Goal: Task Accomplishment & Management: Use online tool/utility

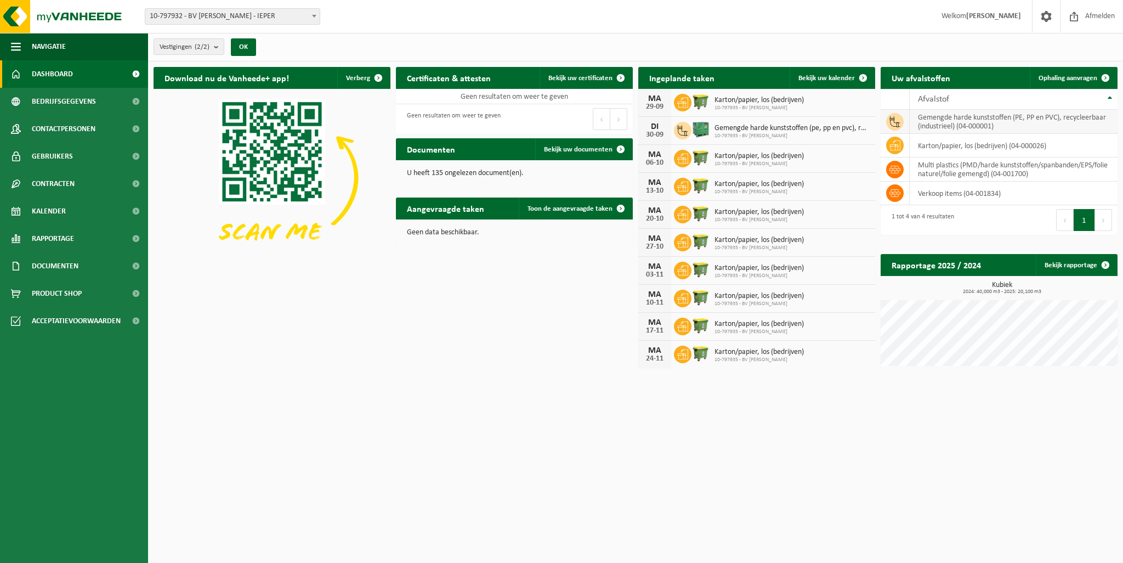
click at [947, 122] on td "gemengde harde kunststoffen (PE, PP en PVC), recycleerbaar (industrieel) (04-00…" at bounding box center [1014, 122] width 208 height 24
click at [859, 74] on span at bounding box center [863, 78] width 22 height 22
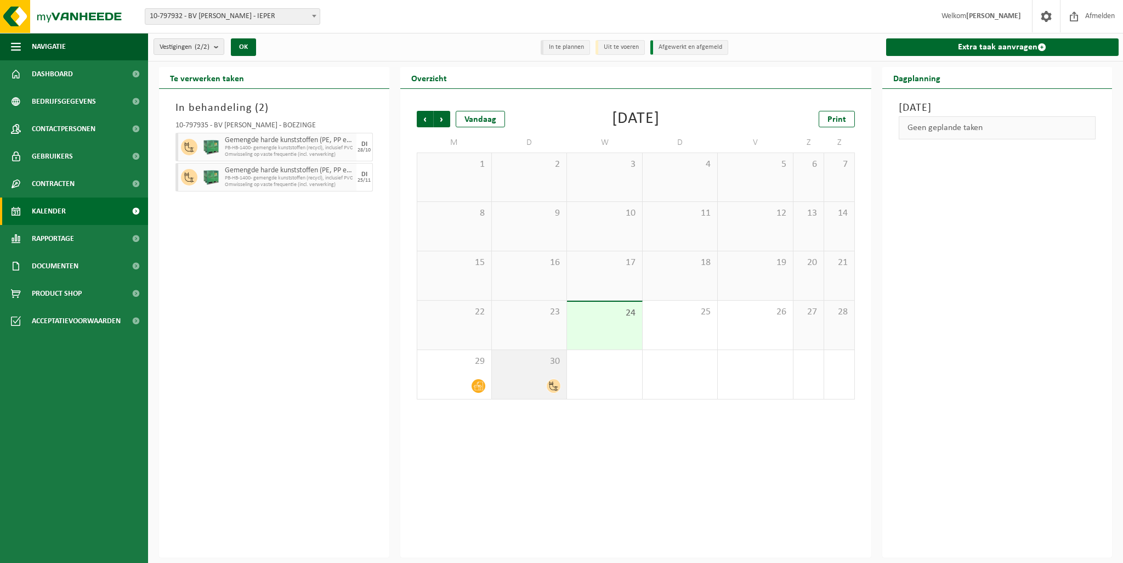
click at [530, 381] on div at bounding box center [529, 385] width 64 height 15
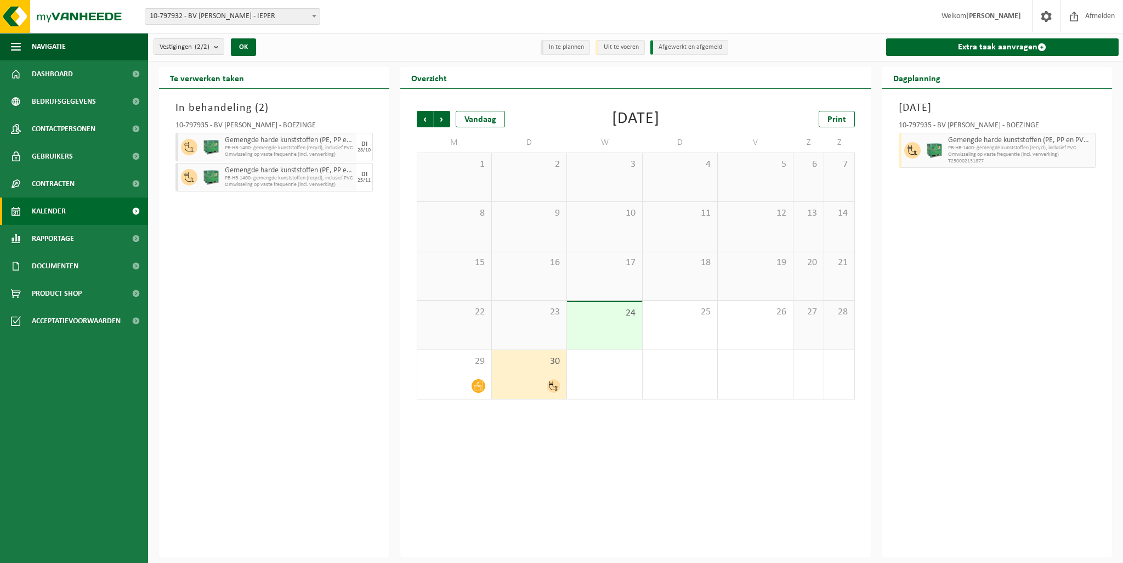
click at [518, 384] on div at bounding box center [529, 385] width 64 height 15
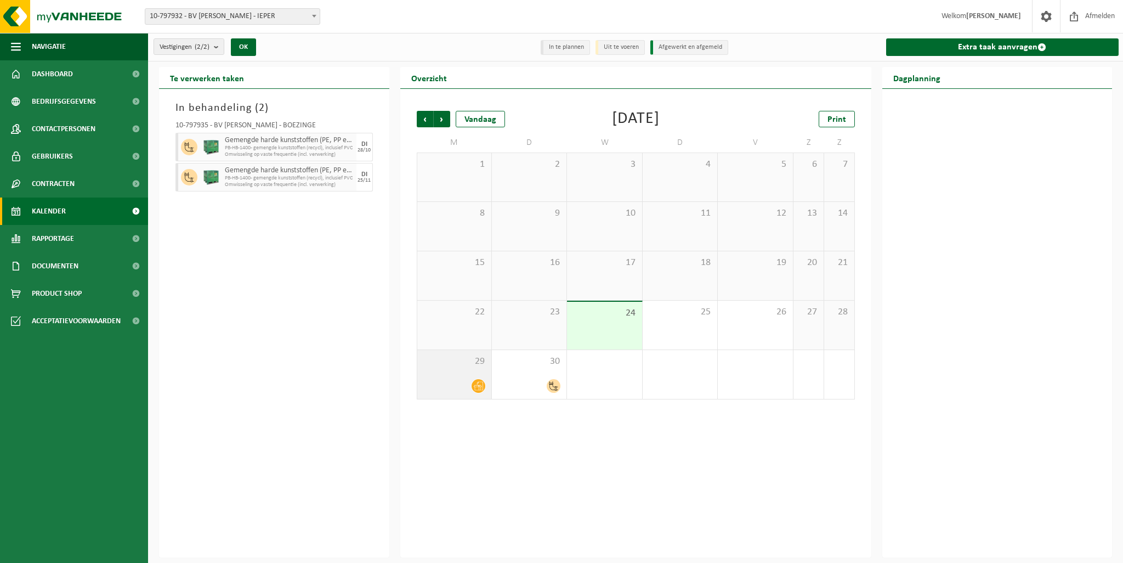
click at [451, 384] on div at bounding box center [454, 385] width 63 height 15
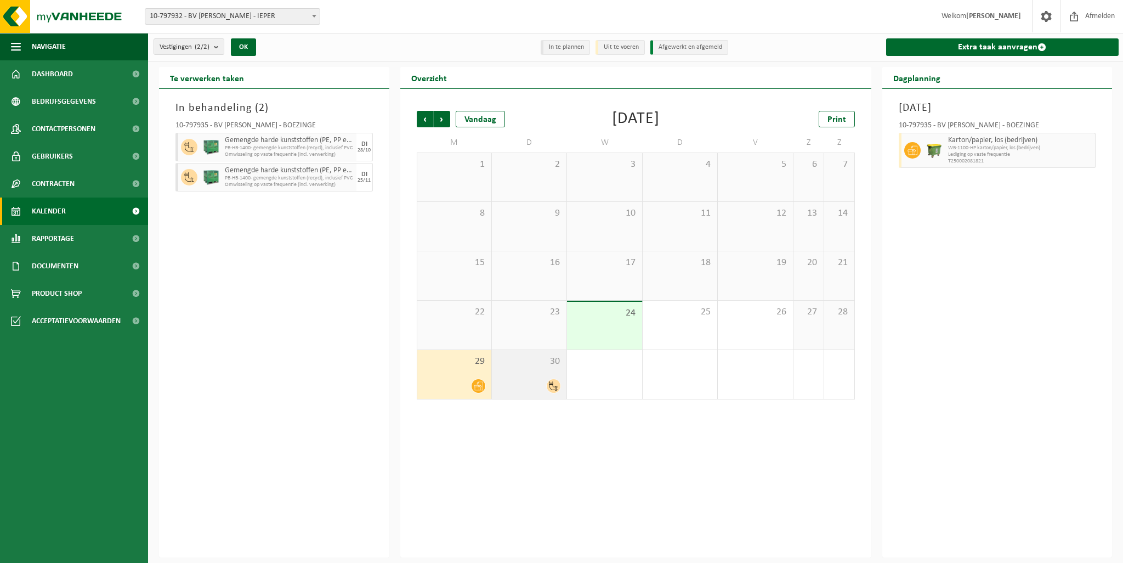
click at [525, 368] on div "30" at bounding box center [529, 374] width 75 height 49
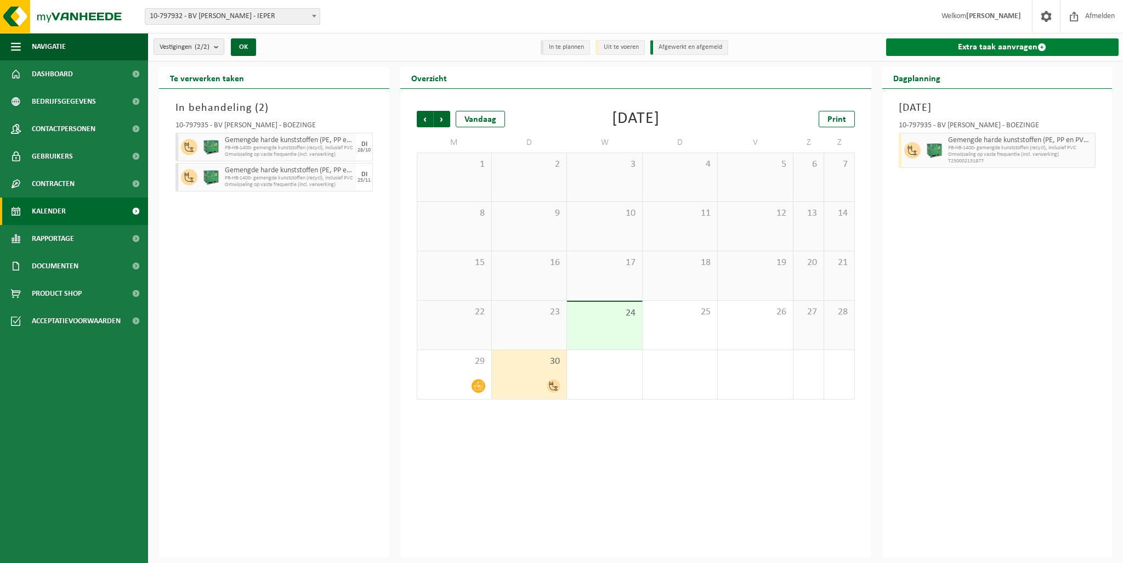
click at [999, 47] on link "Extra taak aanvragen" at bounding box center [1002, 47] width 233 height 18
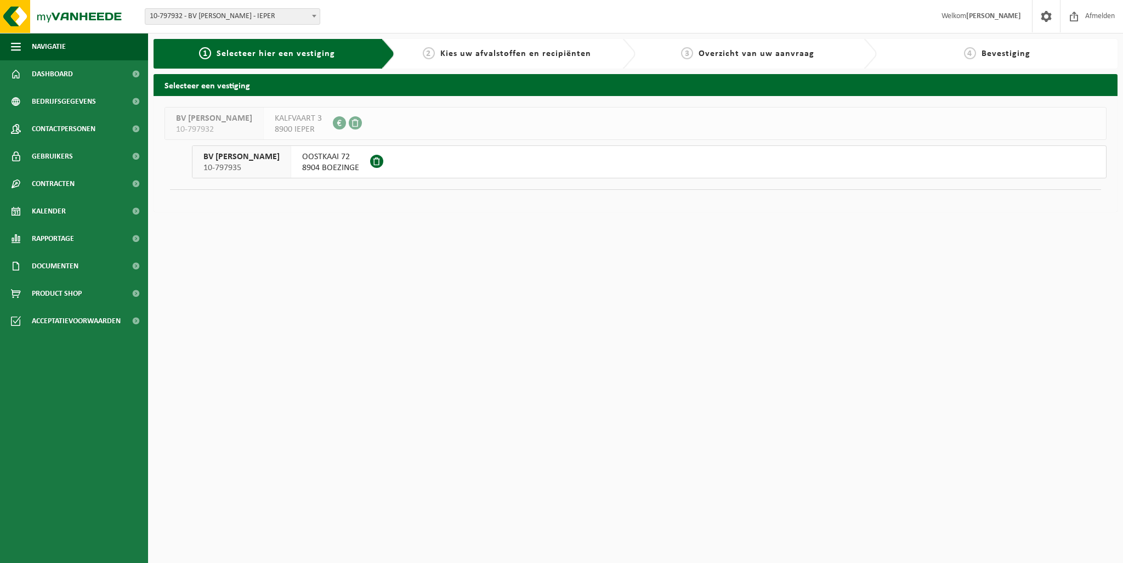
click at [412, 165] on button "BV STEFAN ROUSSEEUW 10-797935 OOSTKAAI 72 8904 BOEZINGE" at bounding box center [649, 161] width 915 height 33
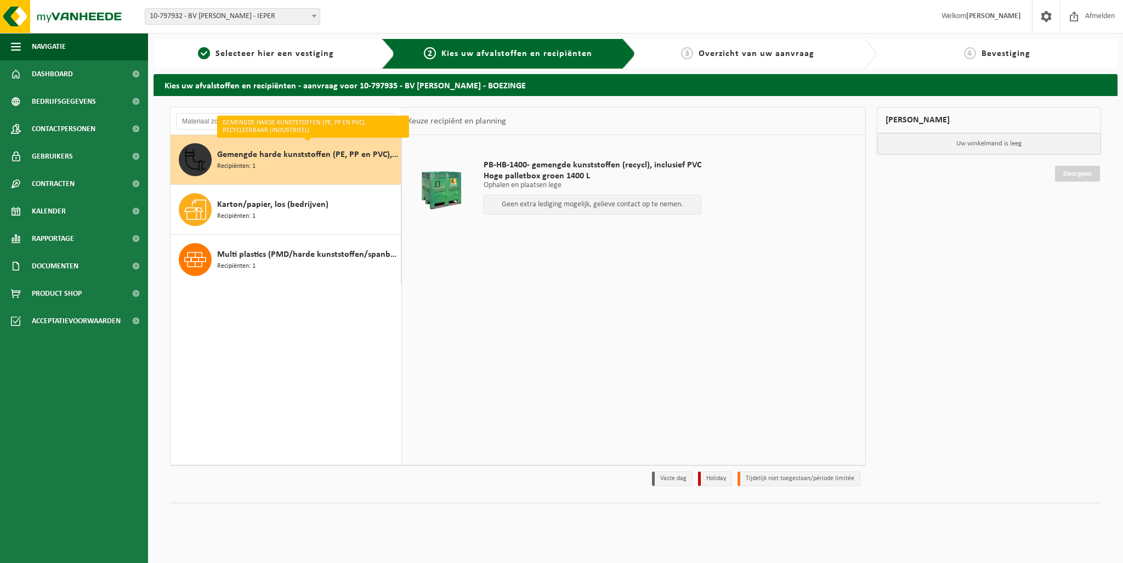
click at [267, 150] on span "Gemengde harde kunststoffen (PE, PP en PVC), recycleerbaar (industrieel)" at bounding box center [307, 154] width 181 height 13
click at [499, 182] on p "Ophalen en plaatsen lege" at bounding box center [593, 186] width 218 height 8
click at [512, 205] on p "Geen extra lediging mogelijk, gelieve contact op te nemen." at bounding box center [593, 205] width 206 height 8
drag, startPoint x: 433, startPoint y: 197, endPoint x: 255, endPoint y: 146, distance: 185.0
click at [421, 194] on div at bounding box center [441, 190] width 63 height 44
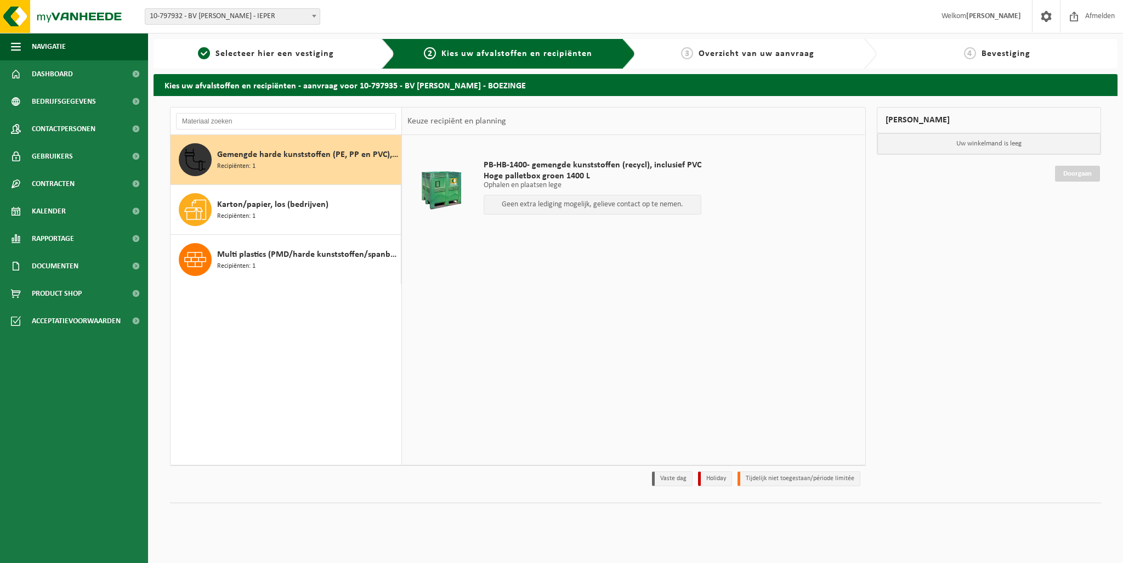
click at [221, 159] on span "Gemengde harde kunststoffen (PE, PP en PVC), recycleerbaar (industrieel)" at bounding box center [307, 154] width 181 height 13
click at [228, 205] on span "Karton/papier, los (bedrijven)" at bounding box center [272, 204] width 111 height 13
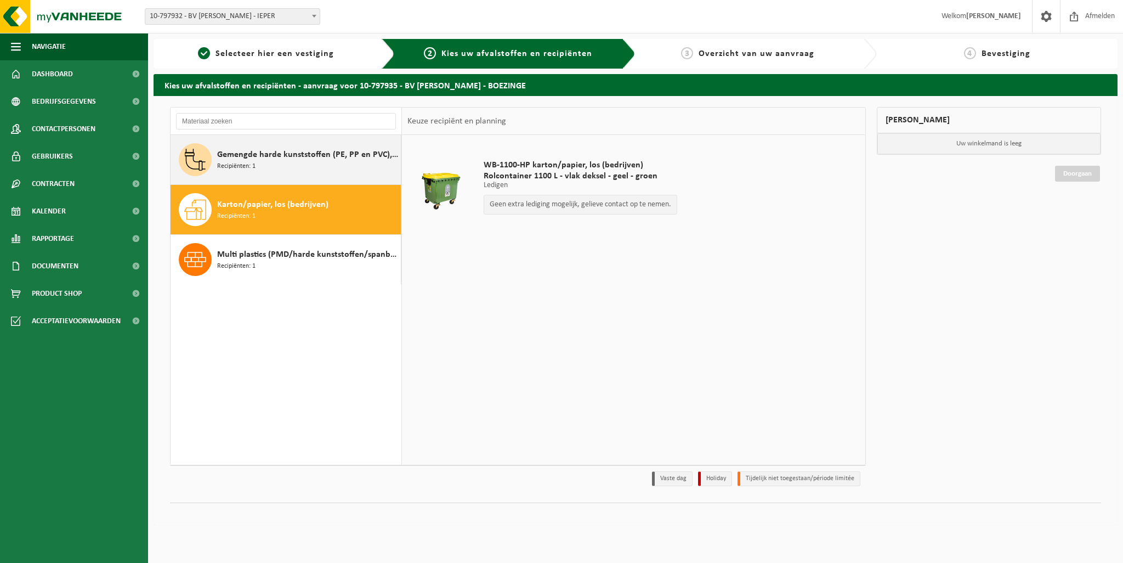
click at [242, 165] on span "Recipiënten: 1" at bounding box center [236, 166] width 38 height 10
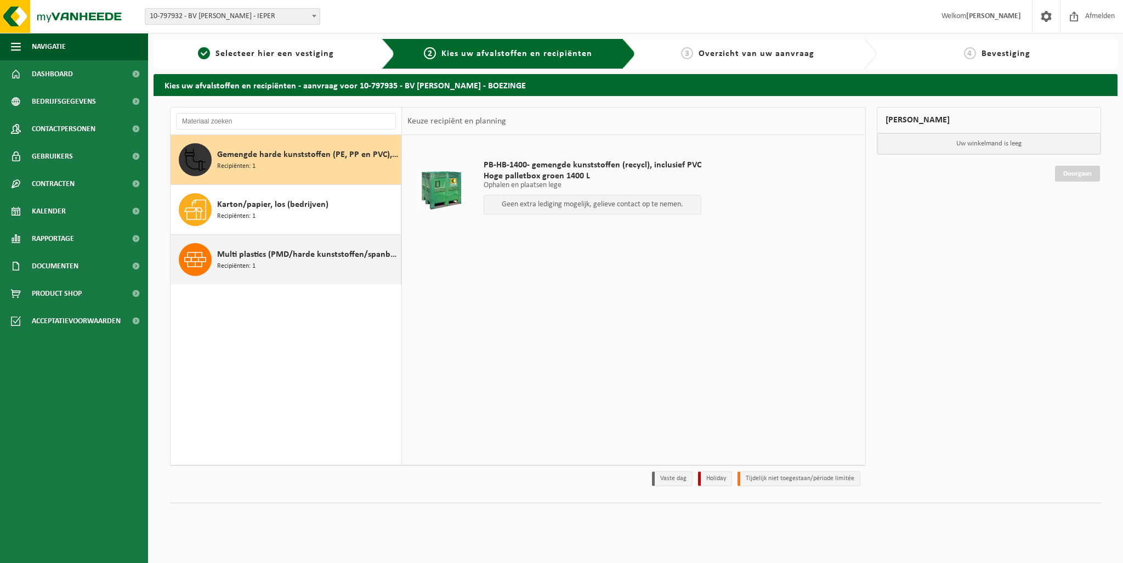
click at [239, 261] on span "Recipiënten: 1" at bounding box center [236, 266] width 38 height 10
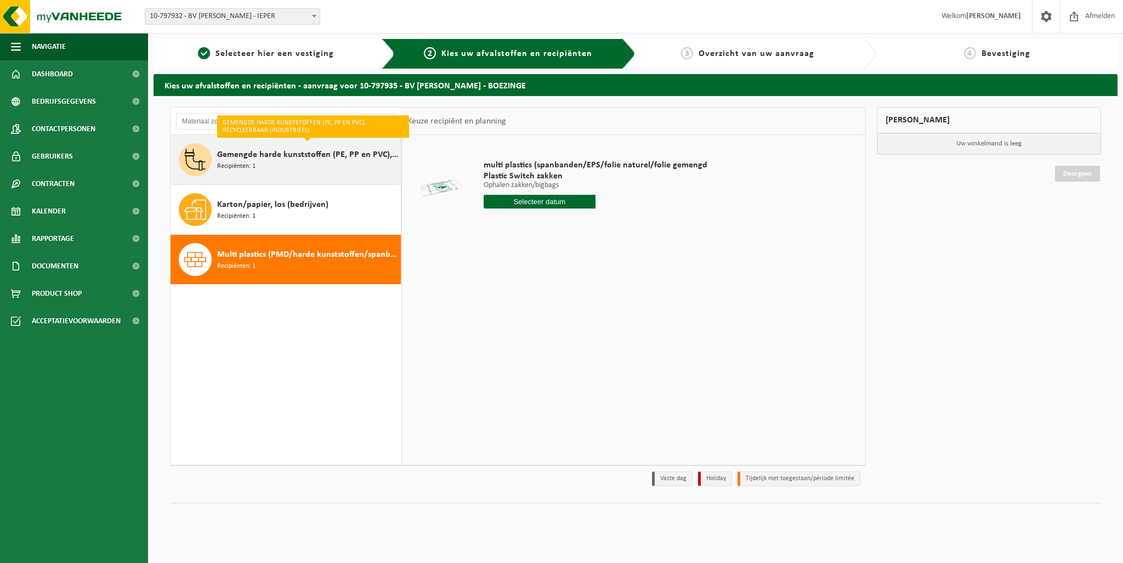
click at [253, 156] on span "Gemengde harde kunststoffen (PE, PP en PVC), recycleerbaar (industrieel)" at bounding box center [307, 154] width 181 height 13
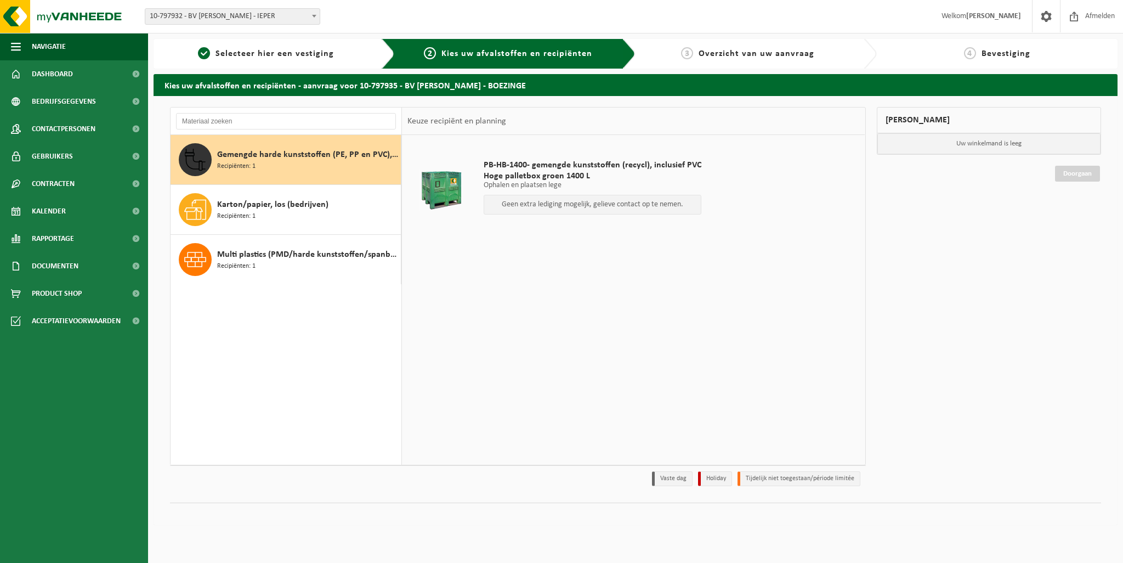
click at [531, 183] on p "Ophalen en plaatsen lege" at bounding box center [593, 186] width 218 height 8
click at [338, 169] on div "Gemengde harde kunststoffen (PE, PP en PVC), recycleerbaar (industrieel) Recipi…" at bounding box center [307, 159] width 181 height 33
click at [66, 76] on span "Dashboard" at bounding box center [52, 73] width 41 height 27
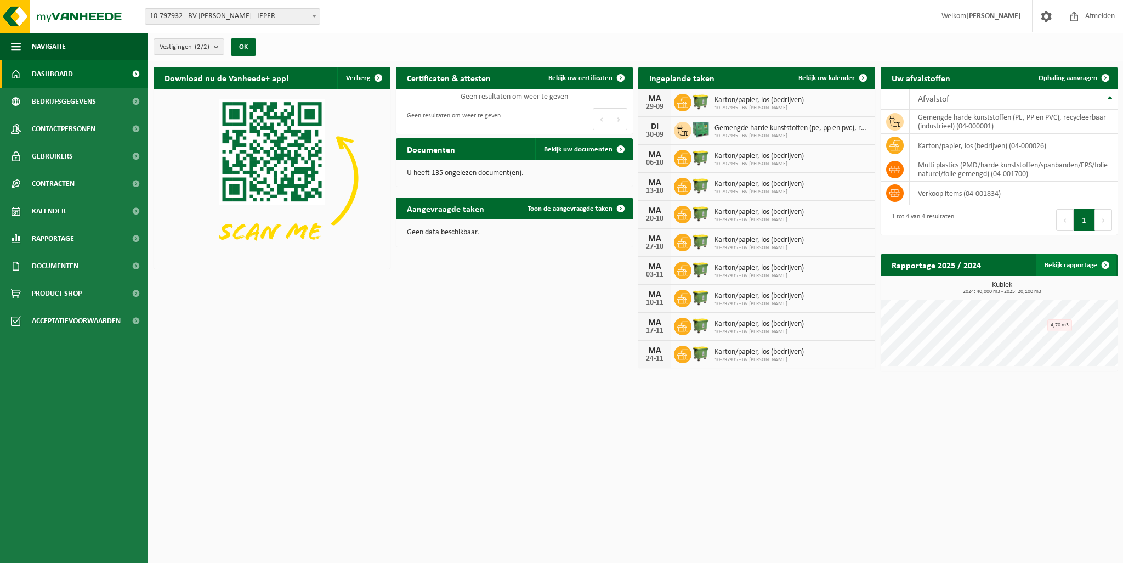
click at [1108, 264] on span at bounding box center [1106, 265] width 22 height 22
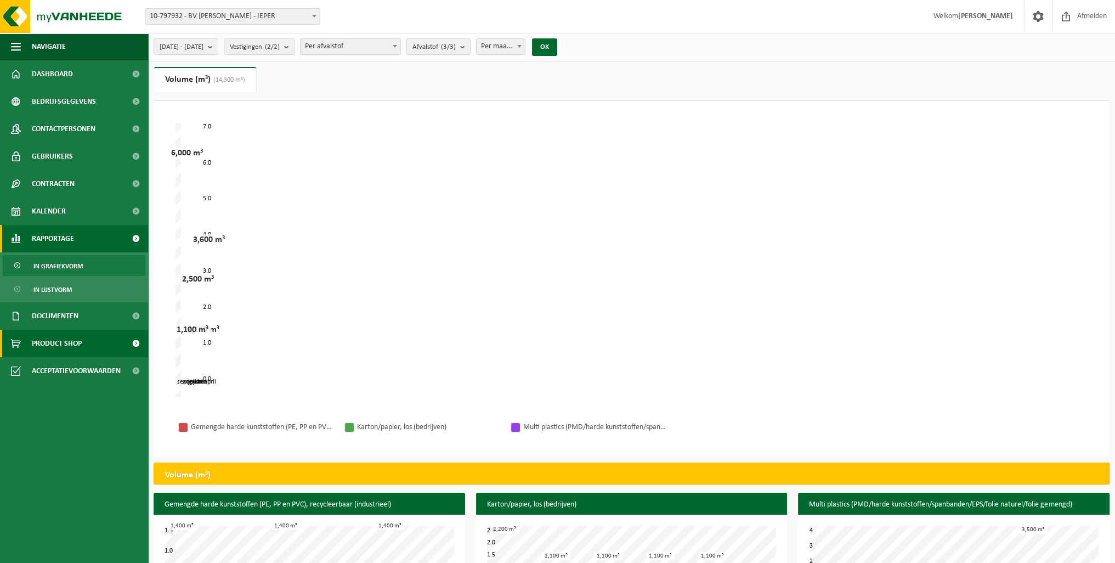
click at [47, 342] on span "Product Shop" at bounding box center [57, 343] width 50 height 27
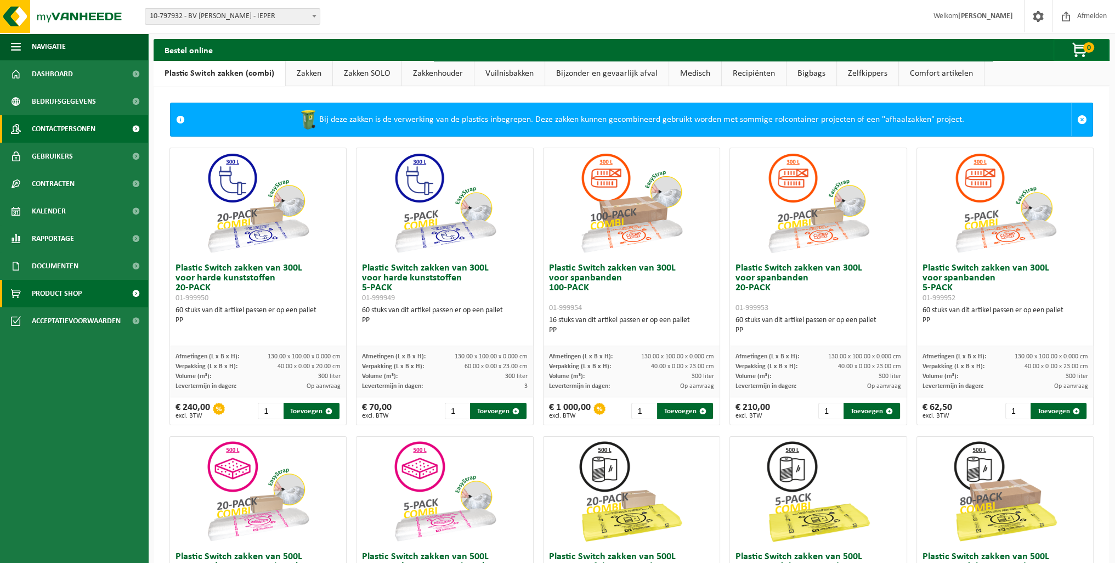
click at [77, 127] on span "Contactpersonen" at bounding box center [64, 128] width 64 height 27
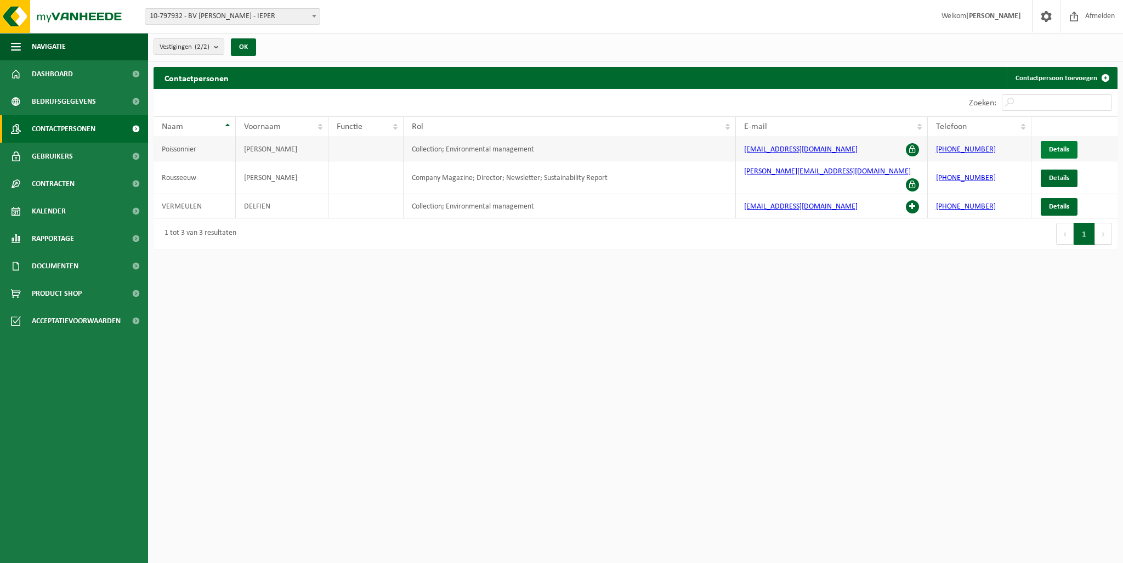
click at [1054, 146] on span "Details" at bounding box center [1059, 149] width 20 height 7
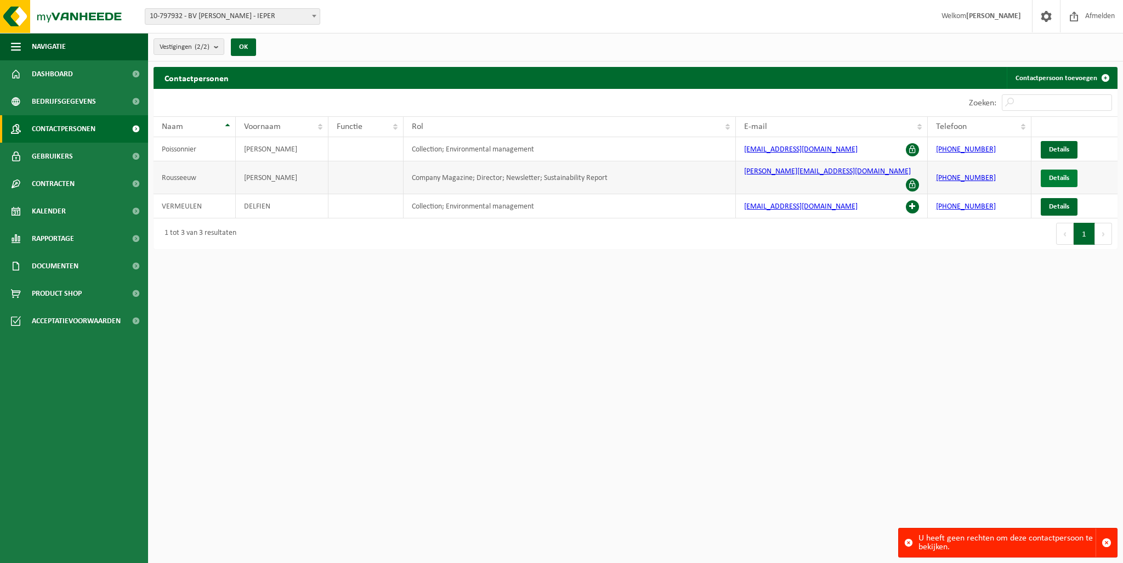
click at [1045, 170] on link "Details" at bounding box center [1059, 178] width 37 height 18
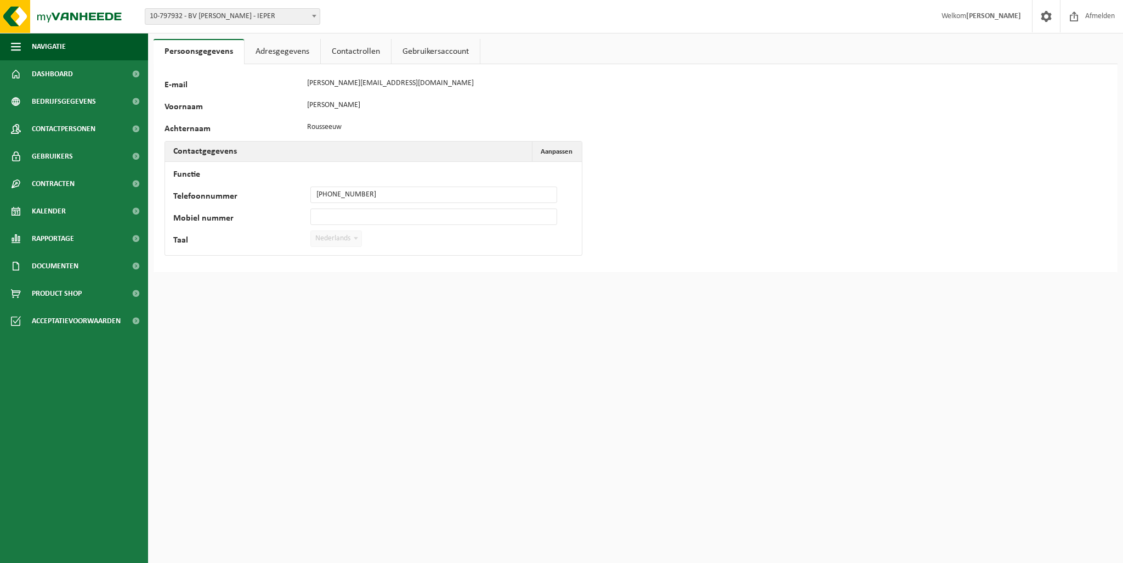
drag, startPoint x: 285, startPoint y: 56, endPoint x: 299, endPoint y: 49, distance: 16.4
click at [285, 55] on link "Adresgegevens" at bounding box center [283, 51] width 76 height 25
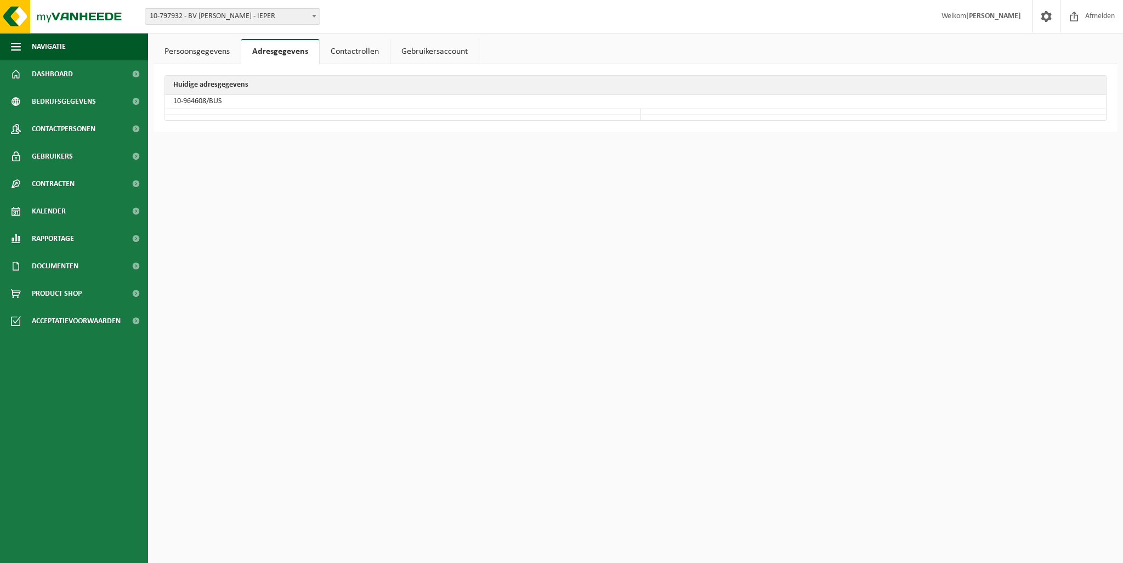
click at [195, 49] on link "Persoonsgegevens" at bounding box center [197, 51] width 87 height 25
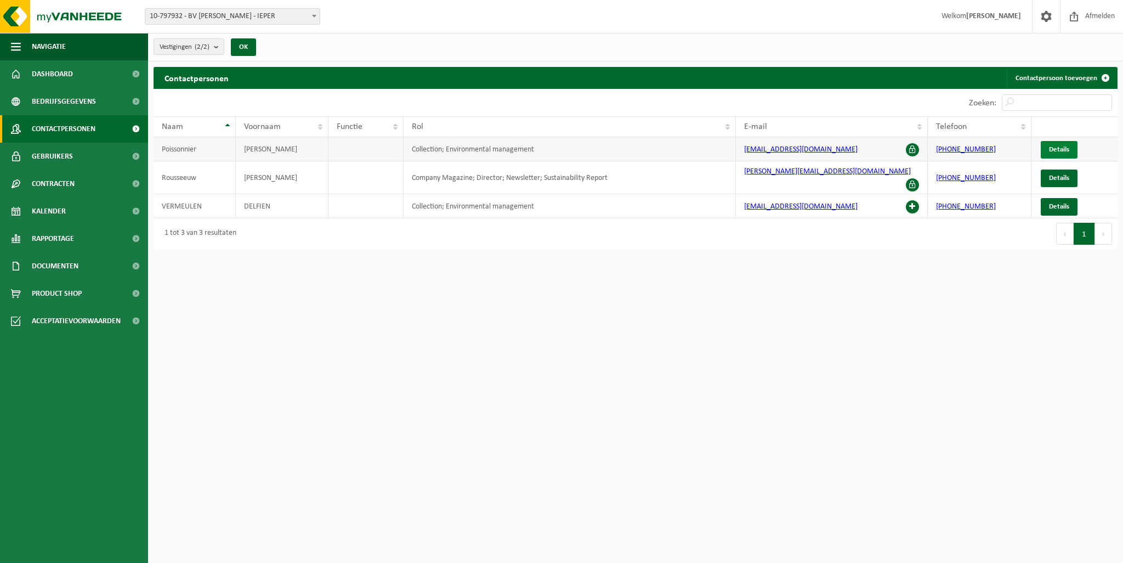
click at [1051, 146] on span "Details" at bounding box center [1059, 149] width 20 height 7
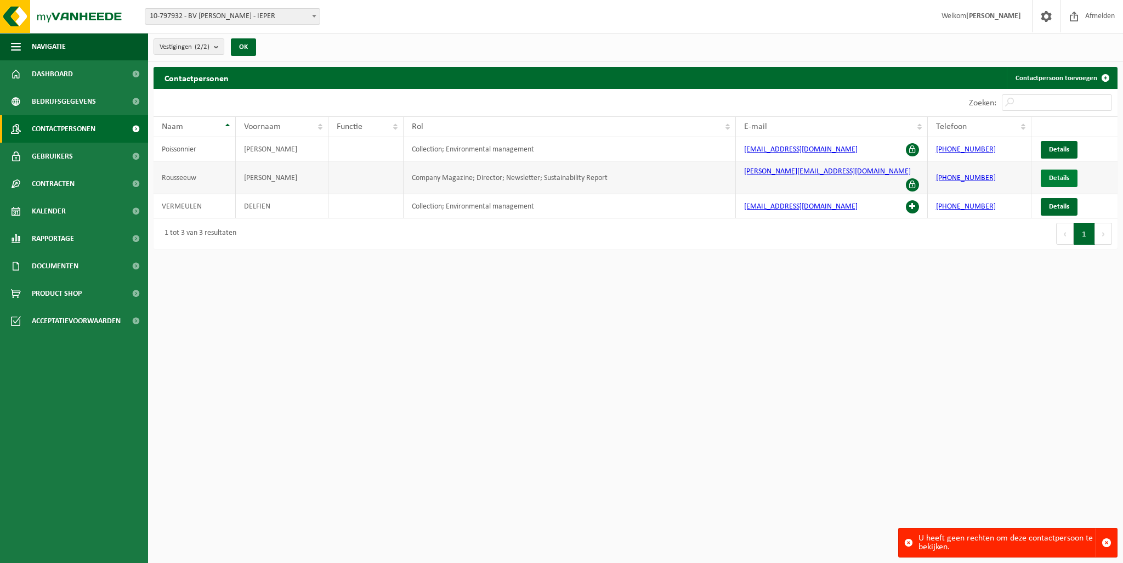
click at [1057, 176] on span "Details" at bounding box center [1059, 177] width 20 height 7
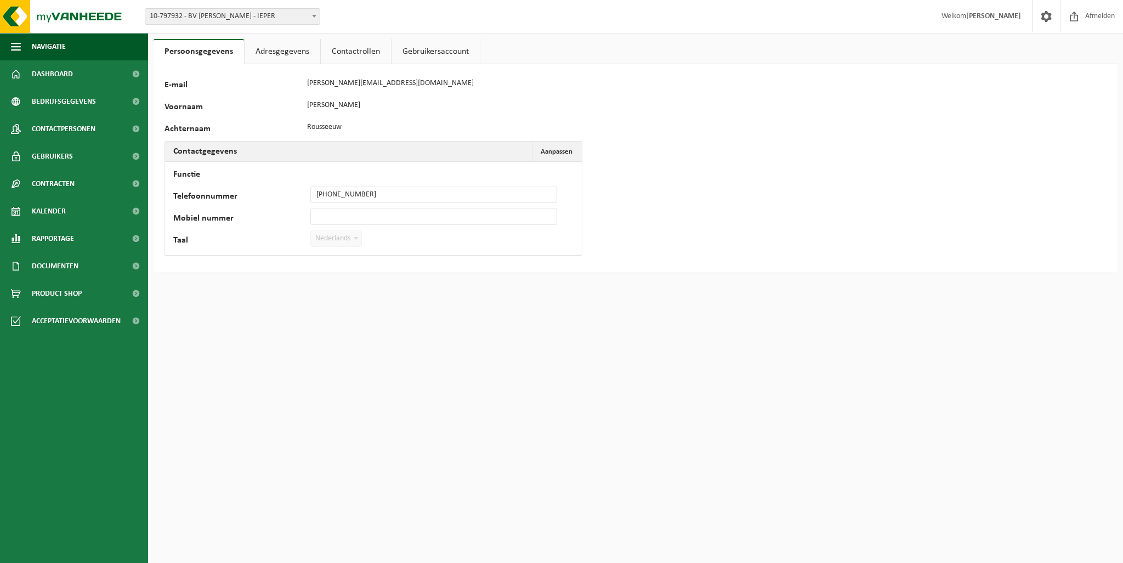
click at [293, 60] on link "Adresgegevens" at bounding box center [283, 51] width 76 height 25
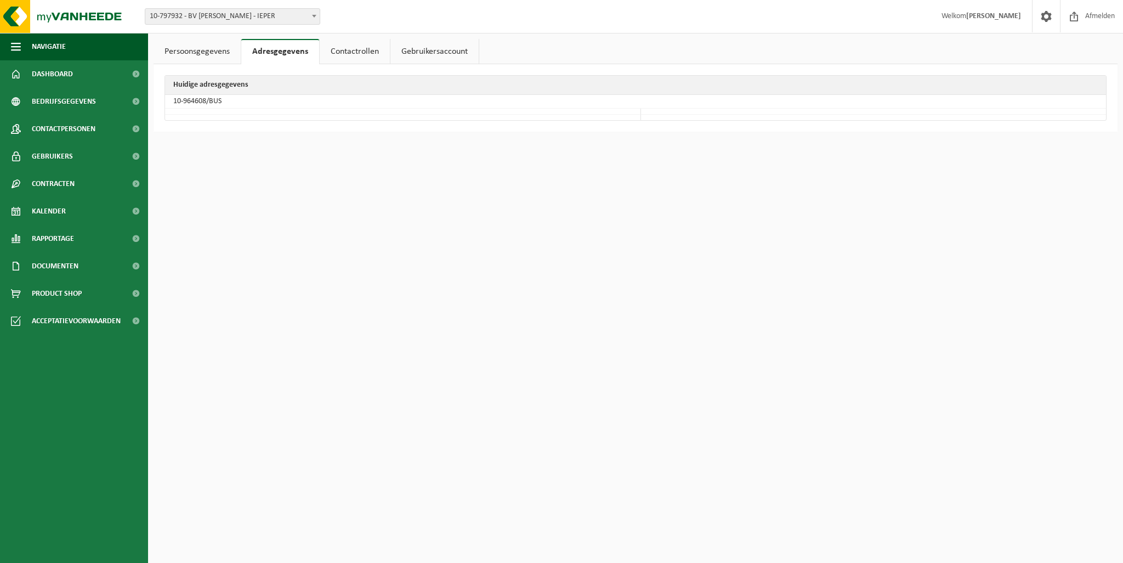
click at [352, 49] on link "Contactrollen" at bounding box center [355, 51] width 70 height 25
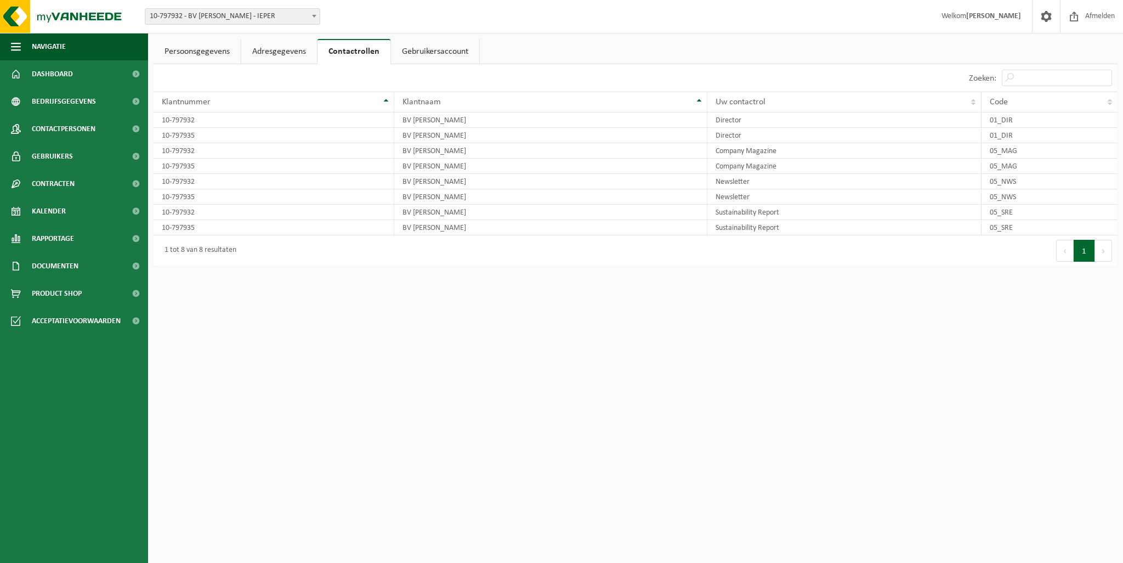
click at [443, 53] on link "Gebruikersaccount" at bounding box center [435, 51] width 88 height 25
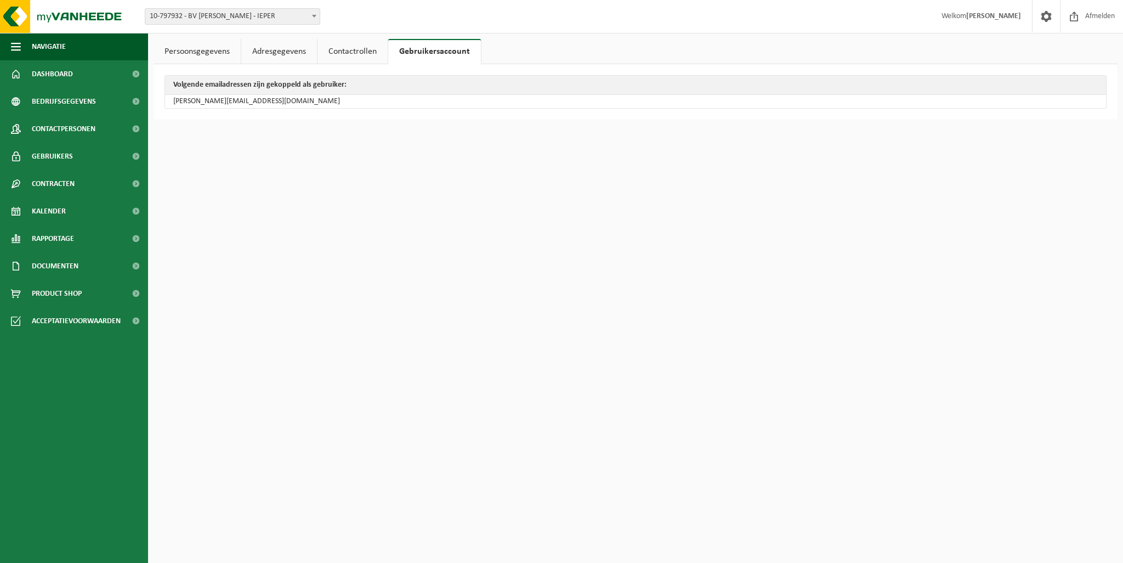
click at [364, 53] on link "Contactrollen" at bounding box center [353, 51] width 70 height 25
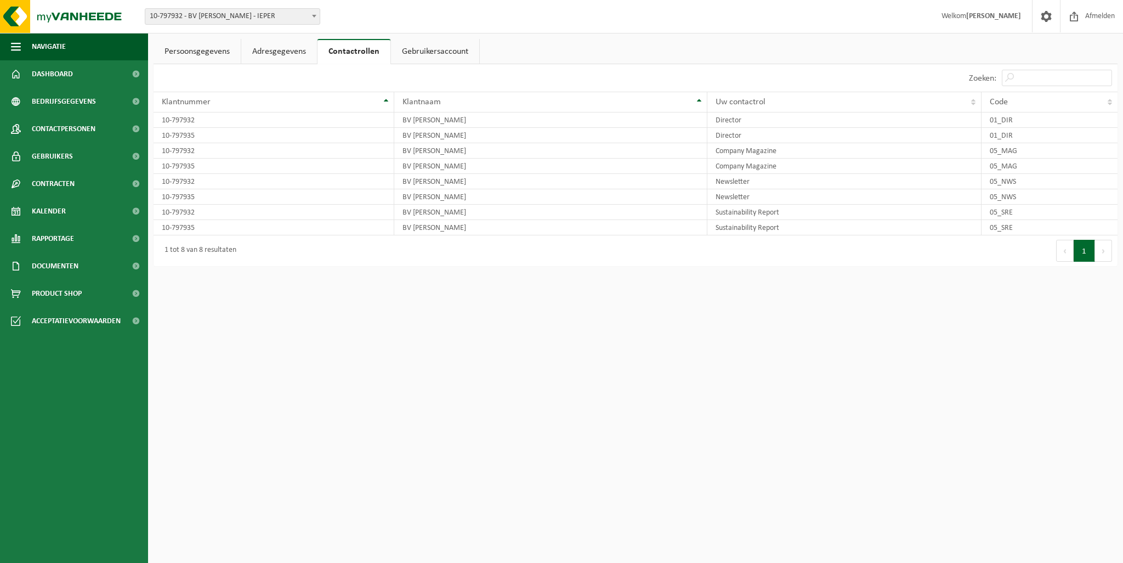
click at [267, 51] on link "Adresgegevens" at bounding box center [279, 51] width 76 height 25
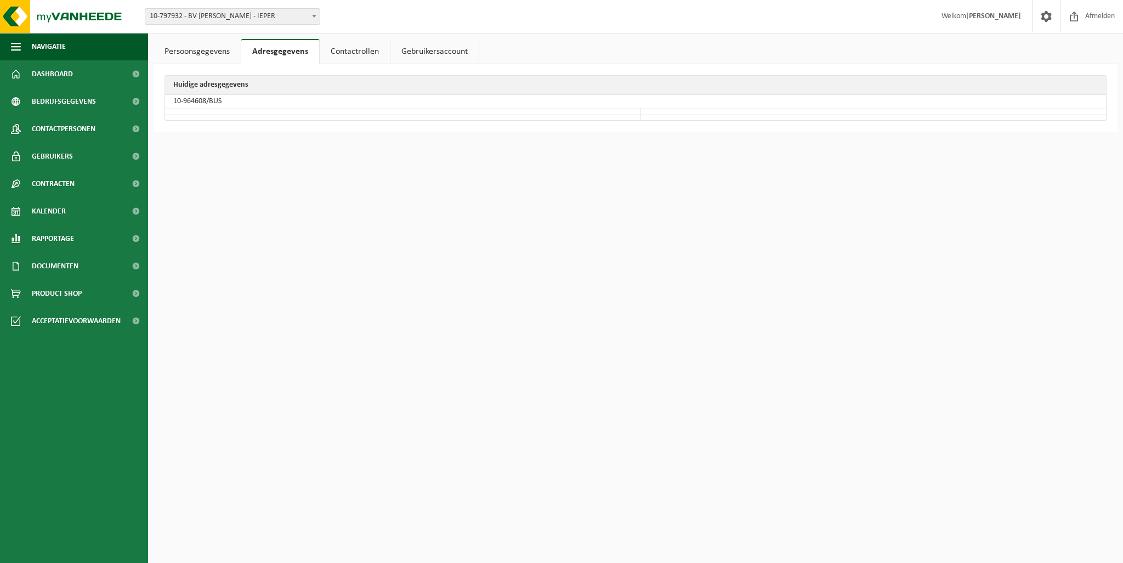
click at [200, 53] on link "Persoonsgegevens" at bounding box center [197, 51] width 87 height 25
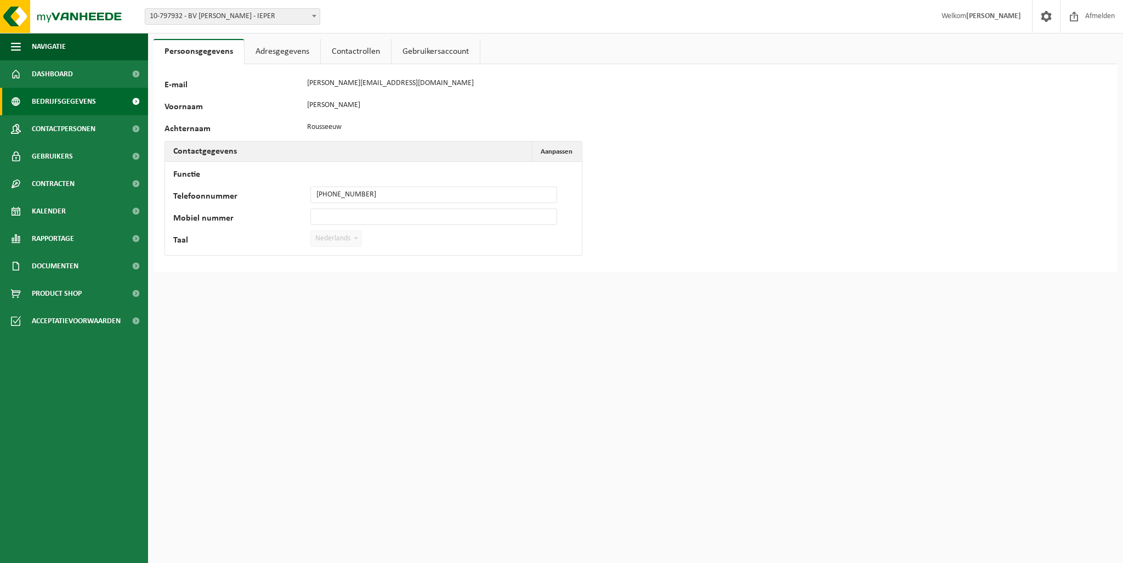
click at [54, 99] on span "Bedrijfsgegevens" at bounding box center [64, 101] width 64 height 27
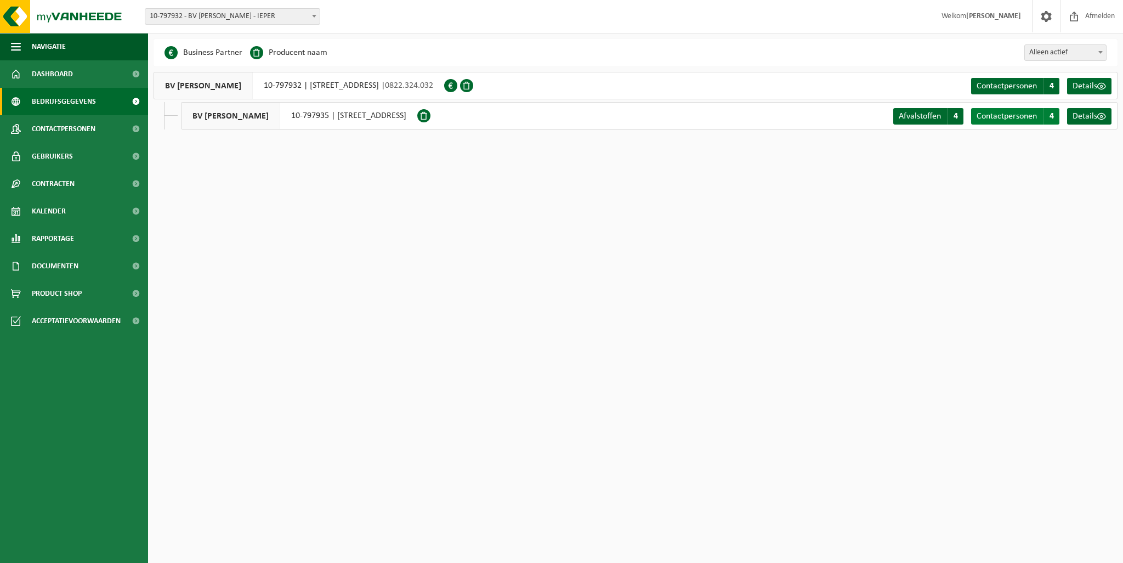
click at [1015, 120] on span "Contactpersonen" at bounding box center [1007, 116] width 60 height 9
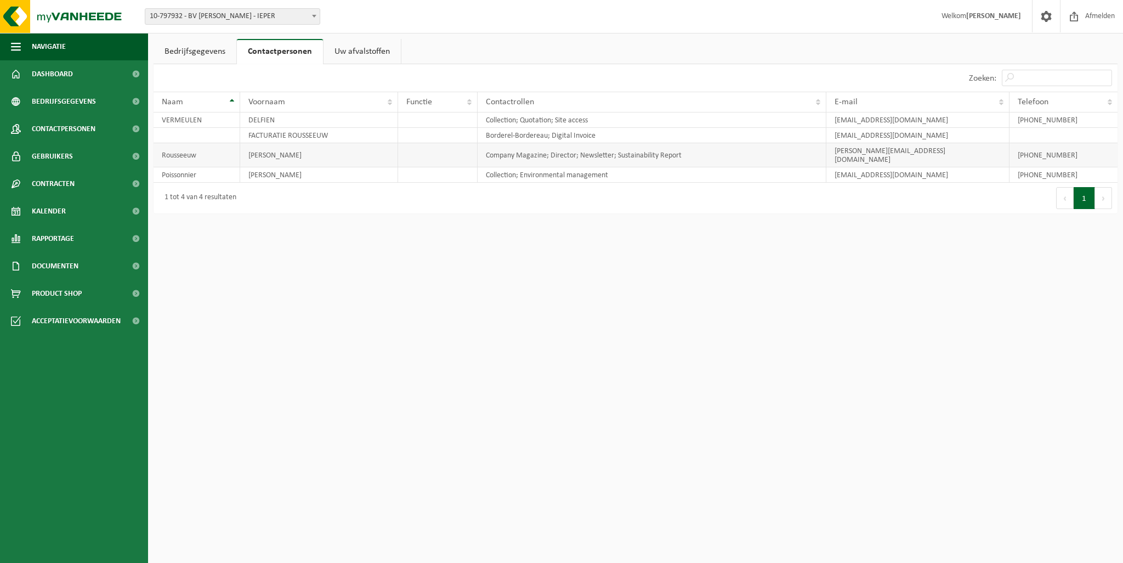
click at [358, 152] on td "[PERSON_NAME]" at bounding box center [319, 155] width 159 height 24
click at [353, 167] on td "[PERSON_NAME]" at bounding box center [319, 174] width 159 height 15
click at [56, 184] on span "Contracten" at bounding box center [53, 183] width 43 height 27
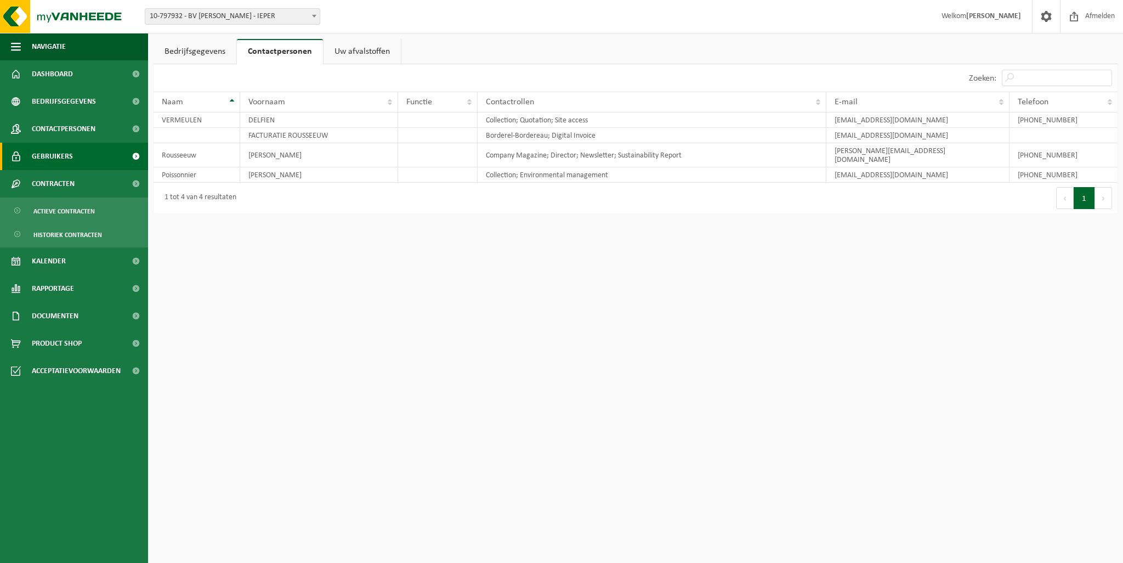
click at [61, 159] on span "Gebruikers" at bounding box center [52, 156] width 41 height 27
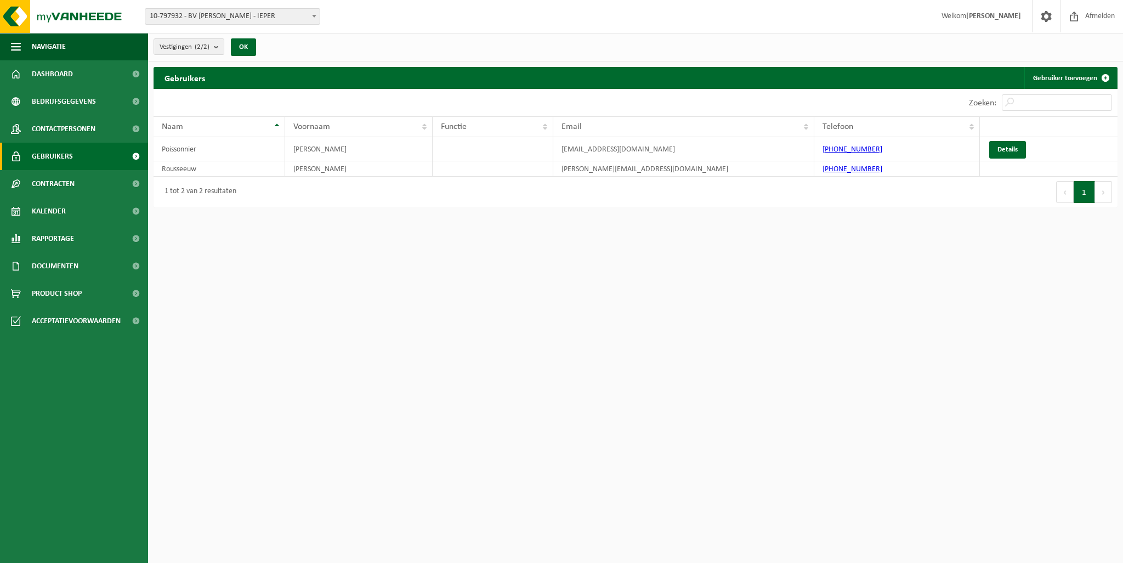
click at [61, 159] on span "Gebruikers" at bounding box center [52, 156] width 41 height 27
click at [1002, 149] on link "Details" at bounding box center [1007, 150] width 37 height 18
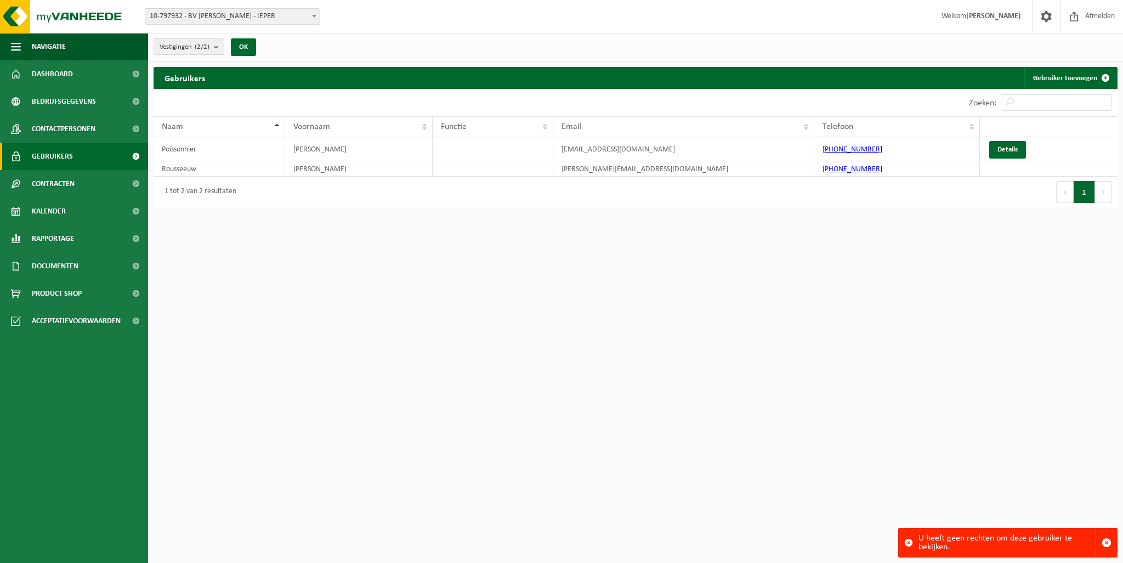
click at [961, 539] on div "U heeft geen rechten om deze gebruiker te bekijken." at bounding box center [1007, 542] width 177 height 29
click at [335, 152] on td "[PERSON_NAME]" at bounding box center [359, 149] width 148 height 24
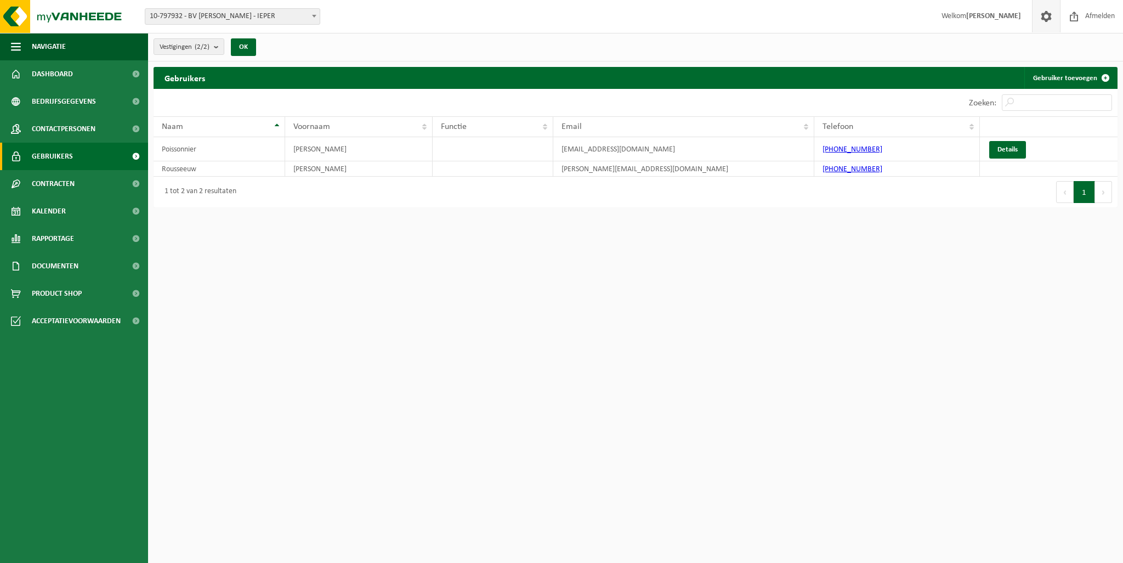
click at [1042, 17] on span at bounding box center [1046, 16] width 16 height 32
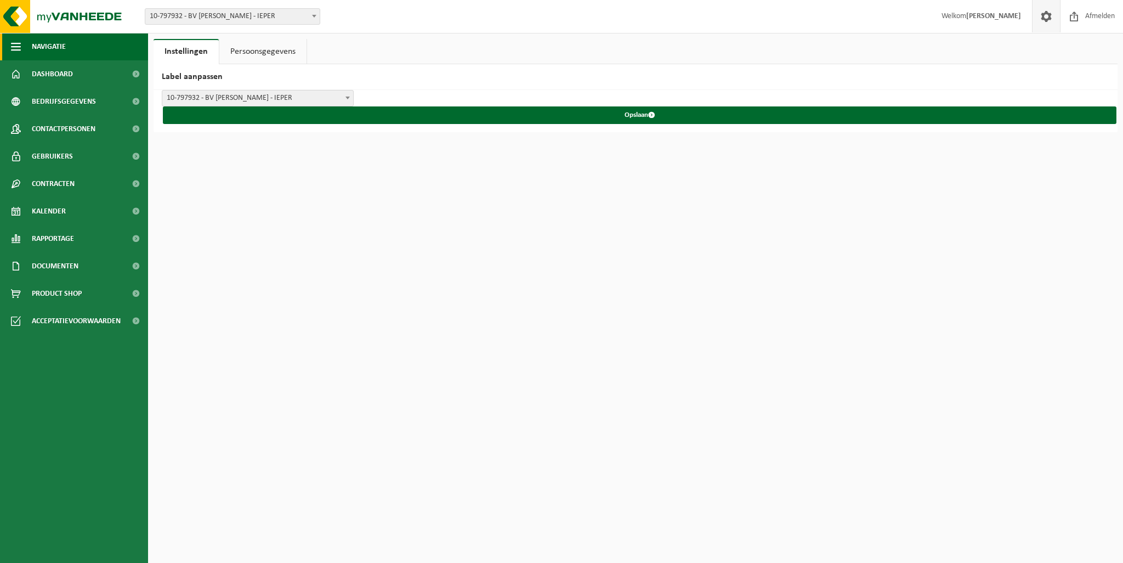
click at [43, 47] on span "Navigatie" at bounding box center [49, 46] width 34 height 27
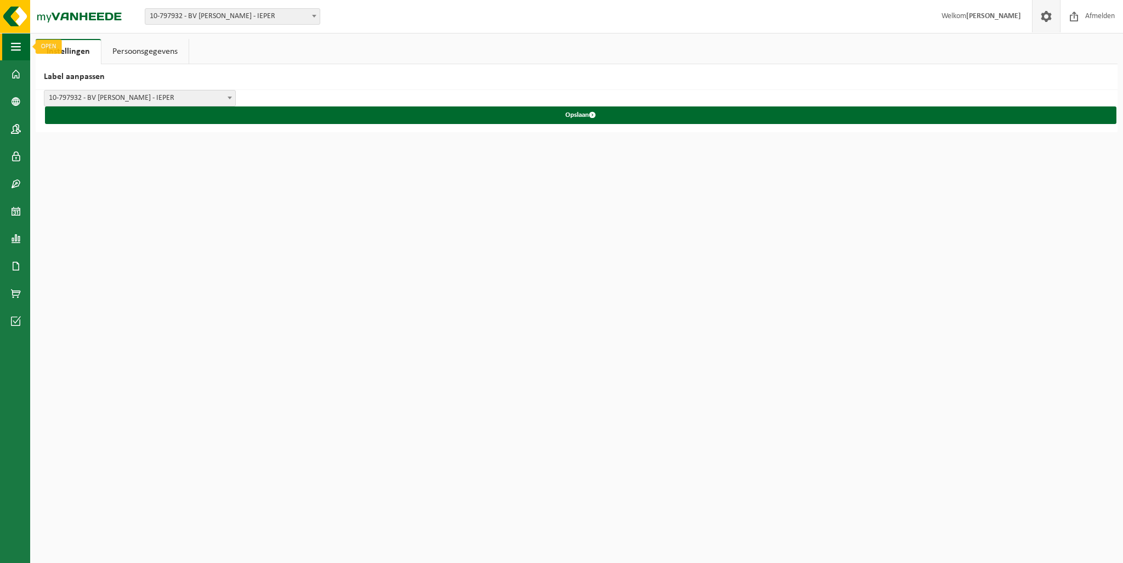
click at [13, 49] on span "button" at bounding box center [16, 46] width 10 height 27
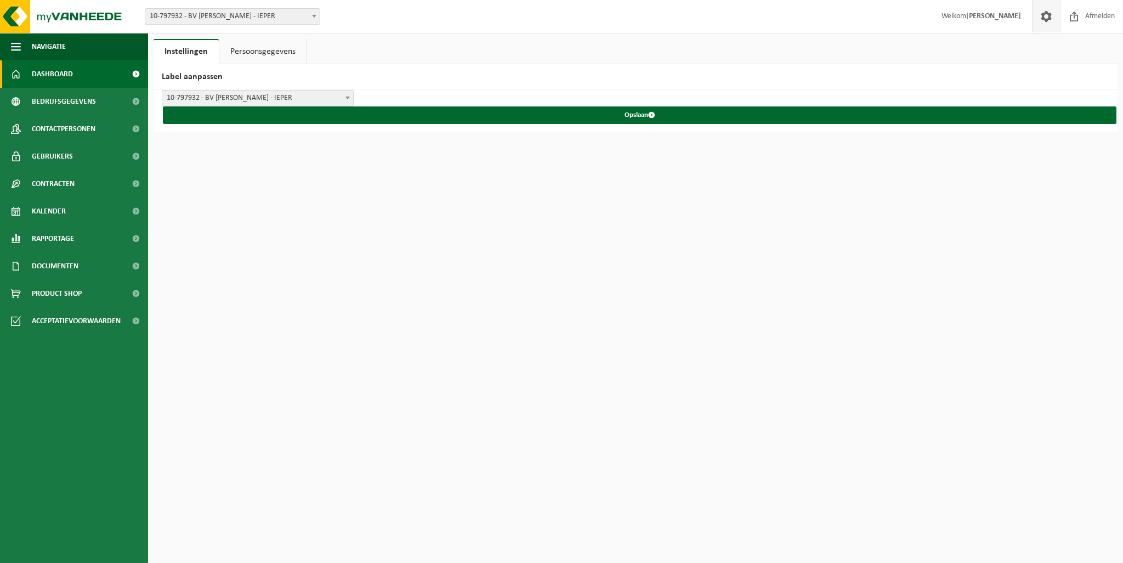
click at [39, 74] on span "Dashboard" at bounding box center [52, 73] width 41 height 27
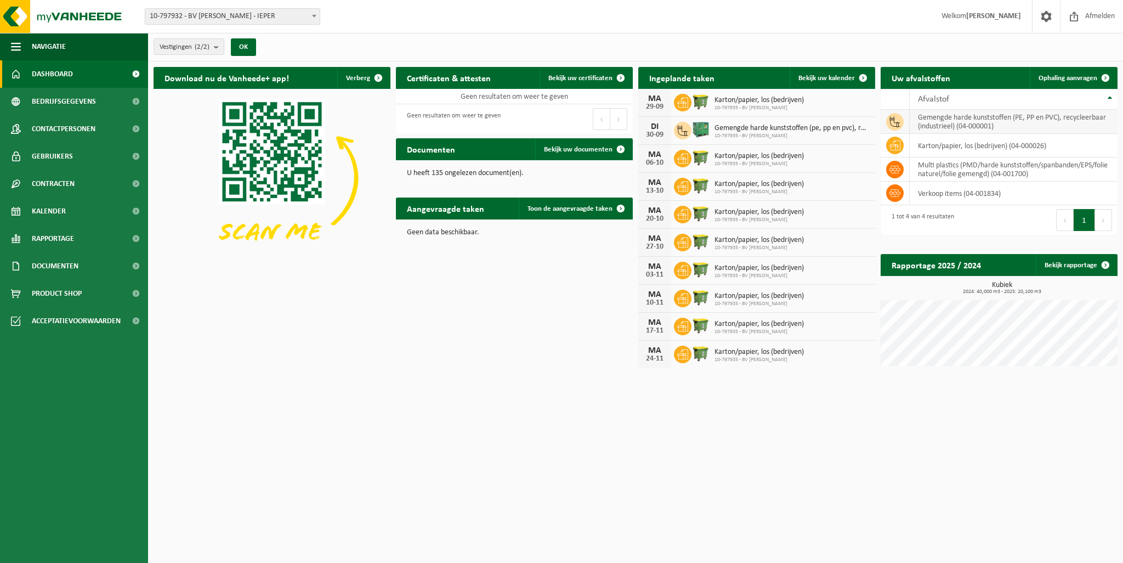
click at [948, 125] on td "gemengde harde kunststoffen (PE, PP en PVC), recycleerbaar (industrieel) (04-00…" at bounding box center [1014, 122] width 208 height 24
click at [1104, 73] on span at bounding box center [1106, 78] width 22 height 22
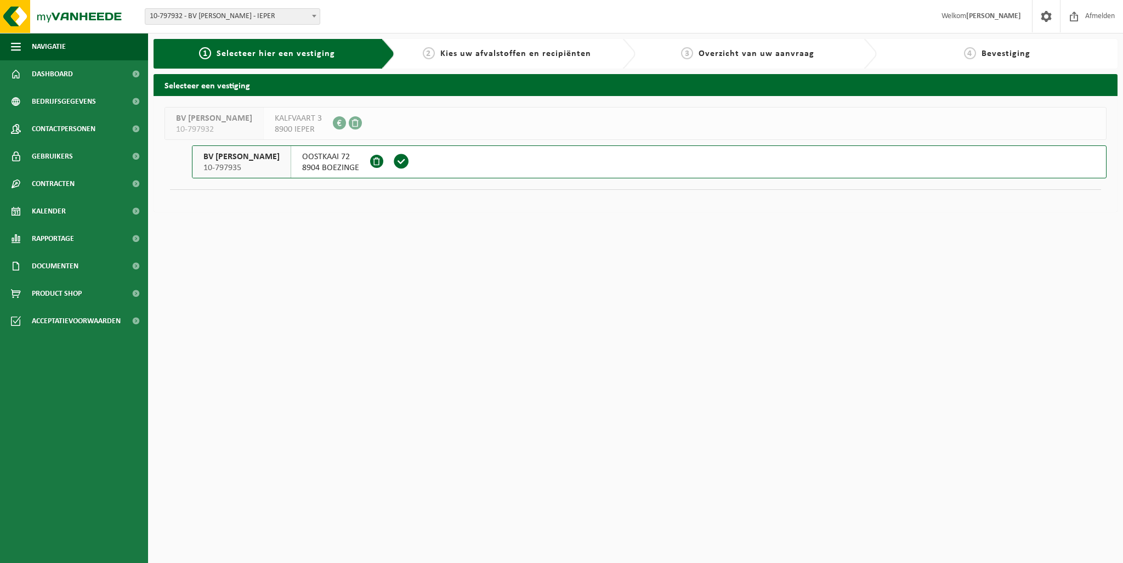
click at [348, 167] on span "8904 BOEZINGE" at bounding box center [330, 167] width 57 height 11
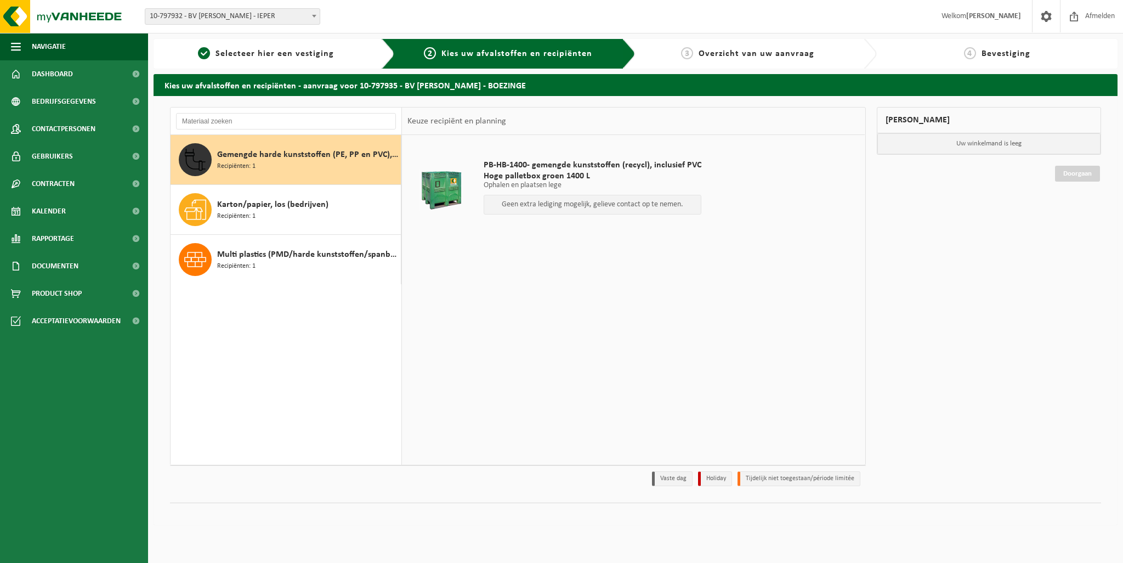
click at [344, 167] on div "Gemengde harde kunststoffen (PE, PP en PVC), recycleerbaar (industrieel) Recipi…" at bounding box center [307, 159] width 181 height 33
click at [505, 169] on span "PB-HB-1400- gemengde kunststoffen (recycl), inclusief PVC" at bounding box center [593, 165] width 218 height 11
click at [301, 161] on div "Gemengde harde kunststoffen (PE, PP en PVC), recycleerbaar (industrieel) Recipi…" at bounding box center [307, 159] width 181 height 33
click at [53, 71] on span "Dashboard" at bounding box center [52, 73] width 41 height 27
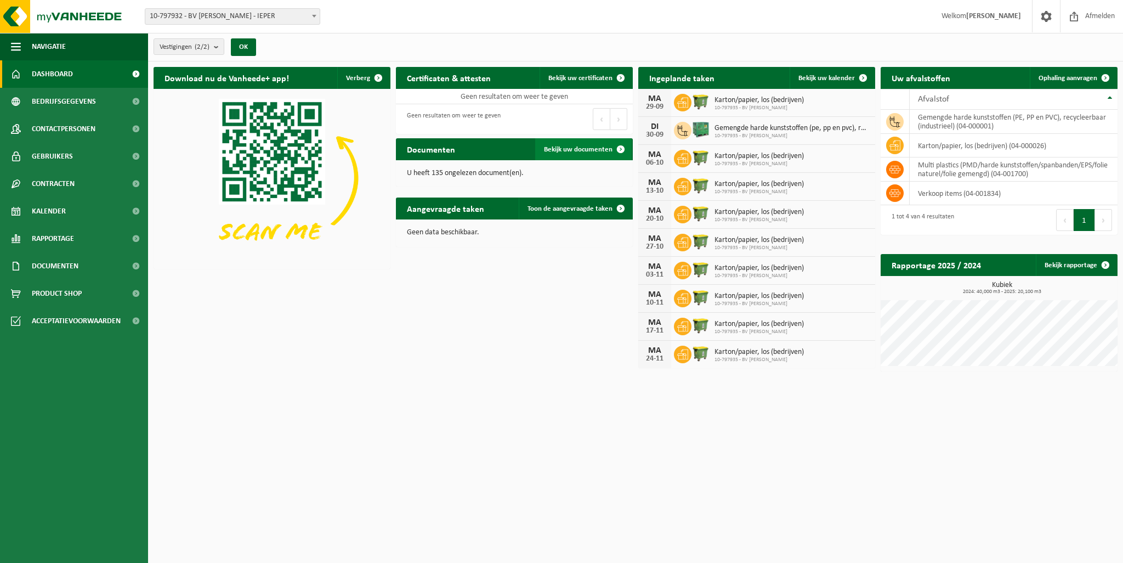
click at [616, 145] on span at bounding box center [621, 149] width 22 height 22
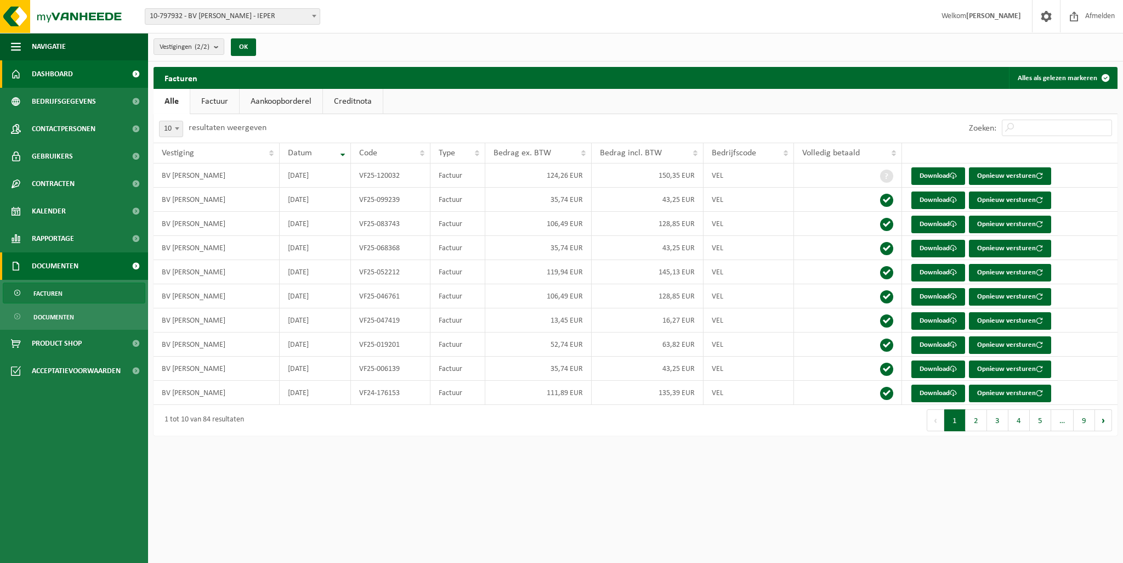
click at [57, 77] on span "Dashboard" at bounding box center [52, 73] width 41 height 27
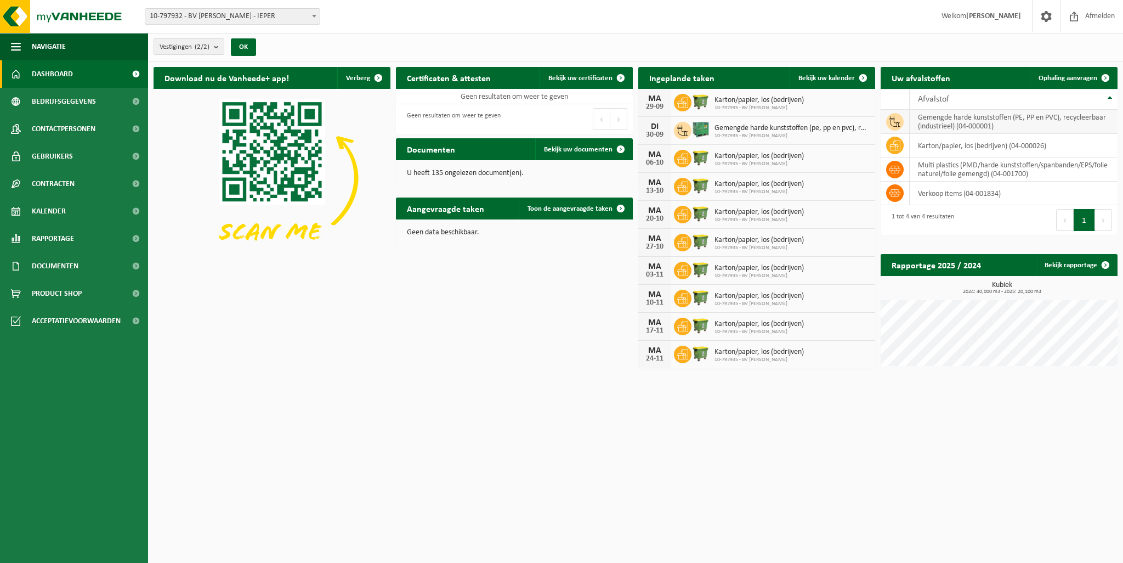
click at [969, 126] on td "gemengde harde kunststoffen (PE, PP en PVC), recycleerbaar (industrieel) (04-00…" at bounding box center [1014, 122] width 208 height 24
click at [658, 103] on div "29-09" at bounding box center [655, 107] width 22 height 8
click at [864, 79] on span at bounding box center [863, 78] width 22 height 22
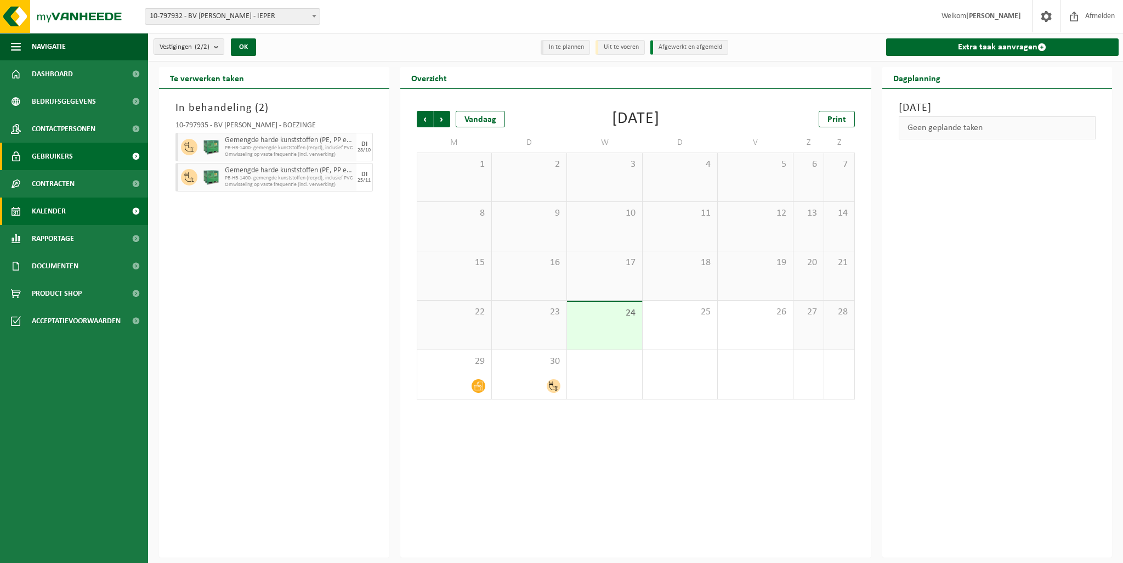
click at [82, 150] on link "Gebruikers" at bounding box center [74, 156] width 148 height 27
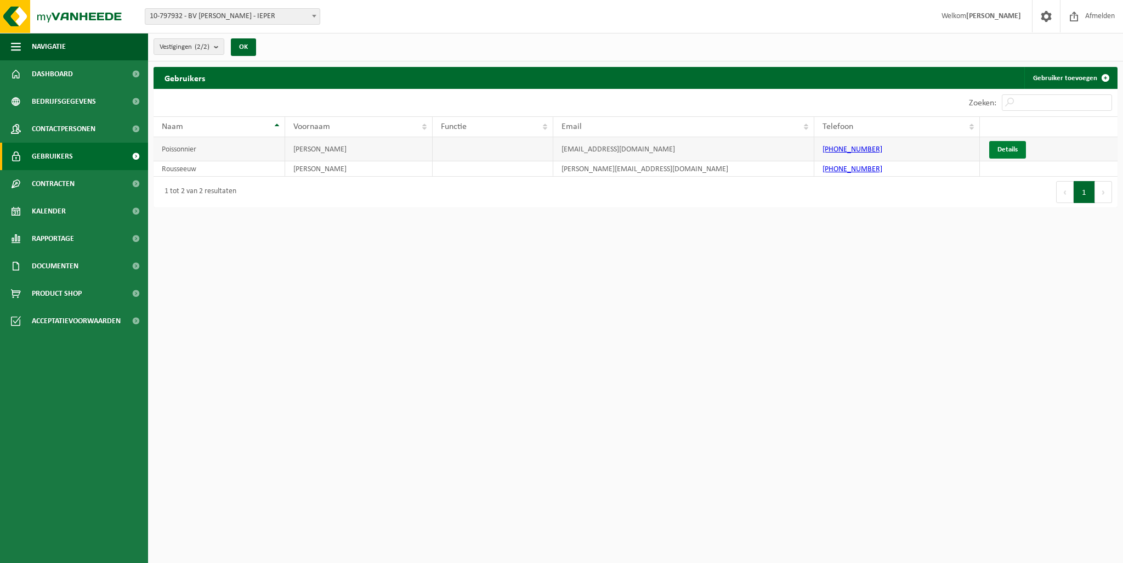
click at [1015, 150] on link "Details" at bounding box center [1007, 150] width 37 height 18
